Goal: Find contact information: Find contact information

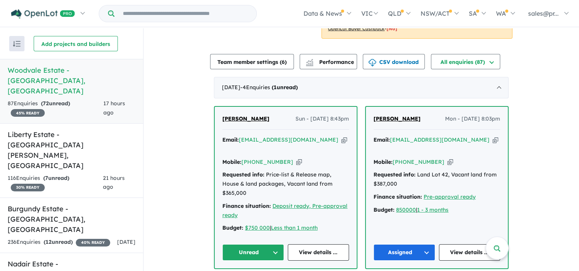
scroll to position [229, 0]
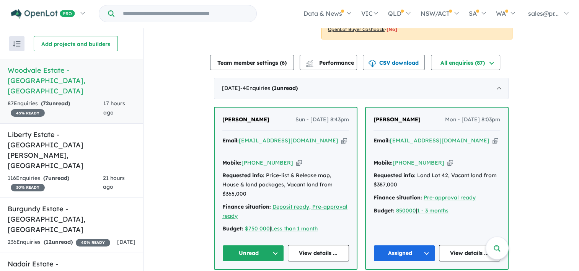
click at [68, 100] on strong "( 72 unread)" at bounding box center [55, 103] width 29 height 7
click at [77, 174] on div "116 Enquir ies ( 7 unread) 30 % READY" at bounding box center [55, 183] width 95 height 18
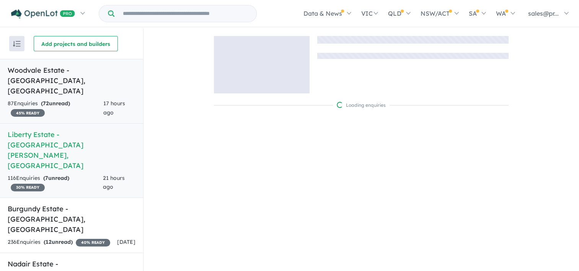
click at [86, 99] on div "87 Enquir ies ( 72 unread) 45 % READY" at bounding box center [56, 108] width 96 height 18
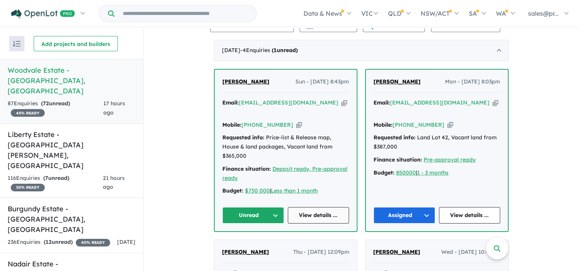
scroll to position [267, 0]
click at [261, 121] on link "[PHONE_NUMBER]" at bounding box center [267, 124] width 52 height 7
drag, startPoint x: 282, startPoint y: 115, endPoint x: 251, endPoint y: 116, distance: 31.4
click at [251, 120] on div "Mobile: [PHONE_NUMBER] Copied!" at bounding box center [285, 124] width 127 height 9
copy link "439 082 188"
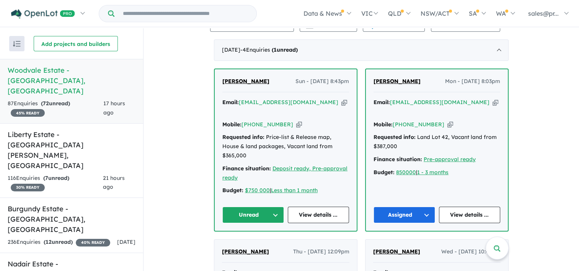
click at [315, 120] on div "Mobile: [PHONE_NUMBER] Copied!" at bounding box center [285, 124] width 127 height 9
drag, startPoint x: 302, startPoint y: 100, endPoint x: 238, endPoint y: 98, distance: 63.5
click at [238, 98] on div "Email: [EMAIL_ADDRESS][DOMAIN_NAME] Copied!" at bounding box center [285, 107] width 127 height 18
drag, startPoint x: 238, startPoint y: 98, endPoint x: 218, endPoint y: 91, distance: 21.1
click at [218, 92] on div "[PERSON_NAME] Sun - [DATE] 8:43pm Email: [EMAIL_ADDRESS][DOMAIN_NAME] Copied! M…" at bounding box center [286, 149] width 142 height 161
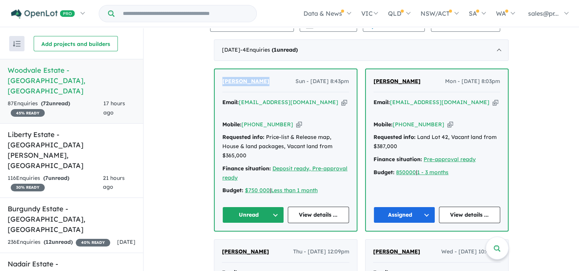
drag, startPoint x: 260, startPoint y: 78, endPoint x: 221, endPoint y: 83, distance: 39.3
click at [222, 83] on div "[PERSON_NAME] Sun - [DATE] 8:43pm" at bounding box center [285, 84] width 127 height 15
copy span "[PERSON_NAME]"
drag, startPoint x: 302, startPoint y: 101, endPoint x: 239, endPoint y: 105, distance: 62.9
click at [239, 105] on div "Email: [EMAIL_ADDRESS][DOMAIN_NAME] Copied!" at bounding box center [285, 107] width 127 height 18
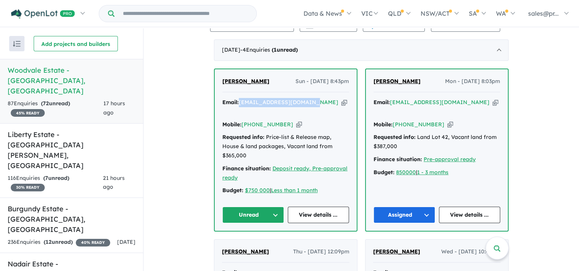
copy a%20Woodvale%20Estate%20-%20Gawler%20South"] "[EMAIL_ADDRESS][DOMAIN_NAME]"
drag, startPoint x: 263, startPoint y: 83, endPoint x: 220, endPoint y: 81, distance: 42.9
click at [222, 81] on div "[PERSON_NAME] Sun - [DATE] 8:43pm" at bounding box center [285, 84] width 127 height 15
copy span "[PERSON_NAME]"
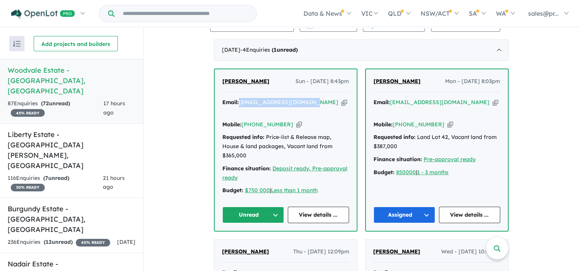
drag, startPoint x: 302, startPoint y: 102, endPoint x: 238, endPoint y: 100, distance: 63.5
click at [238, 100] on div "Email: [EMAIL_ADDRESS][DOMAIN_NAME] Copied!" at bounding box center [285, 107] width 127 height 18
copy a%20Woodvale%20Estate%20-%20Gawler%20South"] "[EMAIL_ADDRESS][DOMAIN_NAME]"
click at [326, 101] on div "Email: [EMAIL_ADDRESS][DOMAIN_NAME] Copied!" at bounding box center [285, 107] width 127 height 18
drag, startPoint x: 282, startPoint y: 115, endPoint x: 253, endPoint y: 119, distance: 30.1
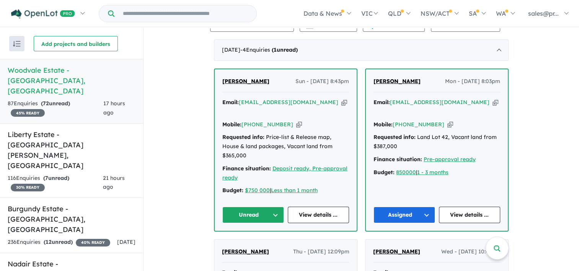
click at [253, 120] on div "Mobile: [PHONE_NUMBER] Copied!" at bounding box center [285, 124] width 127 height 9
copy link "439 082 188"
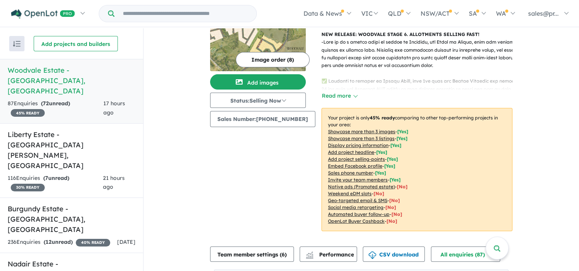
scroll to position [38, 0]
